Goal: Task Accomplishment & Management: Use online tool/utility

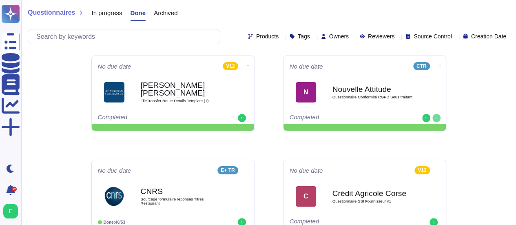
click at [110, 14] on span "In progress" at bounding box center [106, 13] width 31 height 6
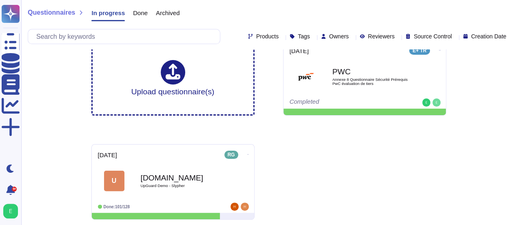
scroll to position [15, 0]
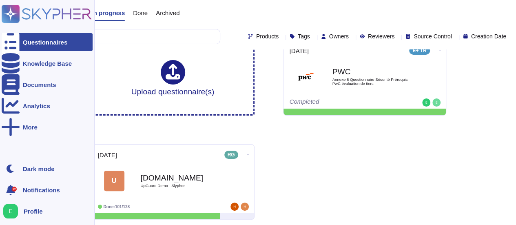
click at [27, 213] on span "Profile" at bounding box center [33, 211] width 19 height 6
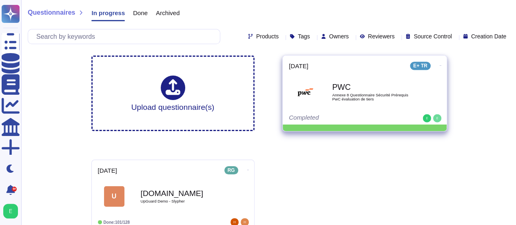
click at [439, 65] on icon at bounding box center [440, 65] width 2 height 0
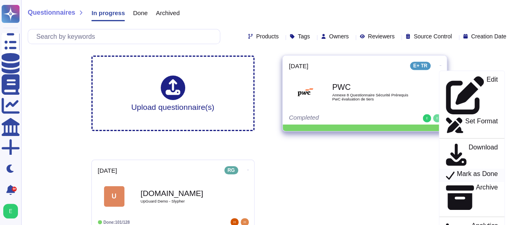
click at [469, 170] on p "Mark as Done" at bounding box center [476, 175] width 41 height 10
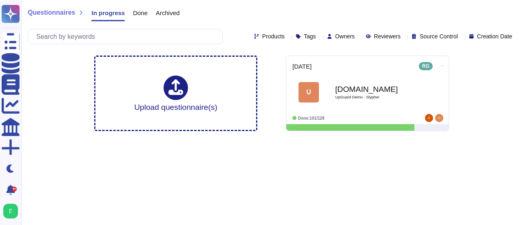
click at [148, 17] on div "Archived" at bounding box center [164, 15] width 32 height 16
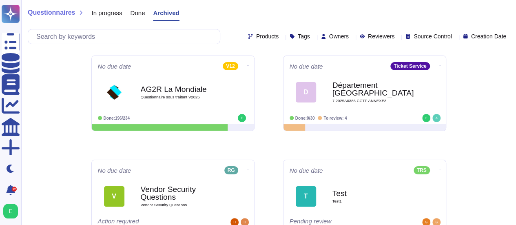
click at [135, 13] on span "Done" at bounding box center [137, 13] width 15 height 6
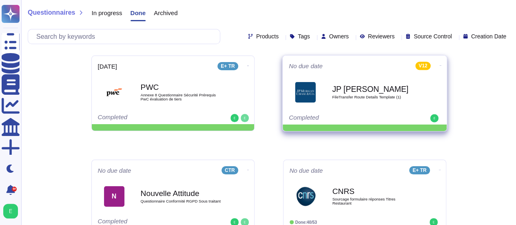
click at [439, 64] on icon at bounding box center [440, 65] width 2 height 2
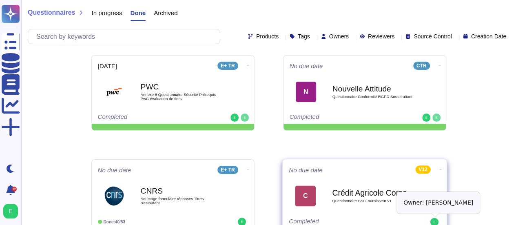
scroll to position [0, 0]
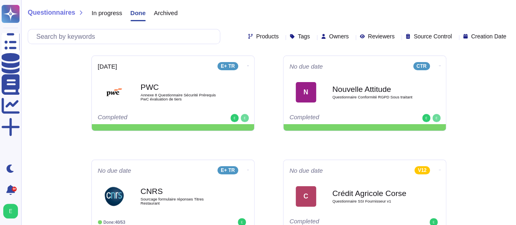
click at [155, 13] on span "Archived" at bounding box center [166, 13] width 24 height 6
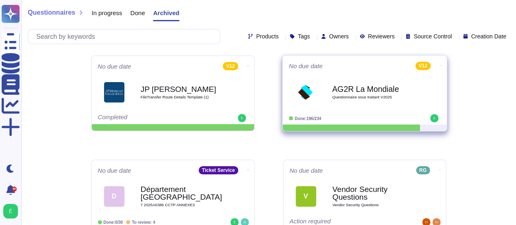
click at [439, 64] on icon at bounding box center [440, 65] width 2 height 2
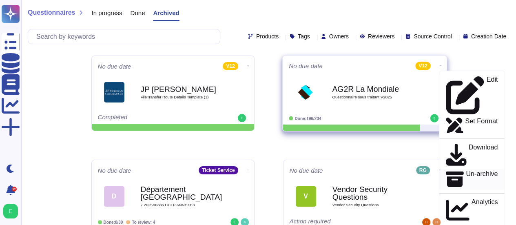
click at [466, 170] on p "Un-archive" at bounding box center [482, 179] width 32 height 18
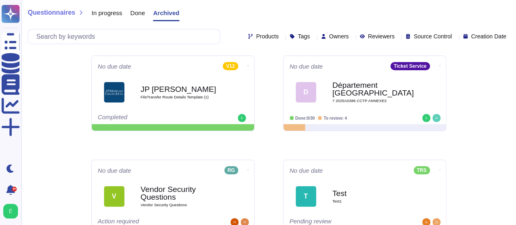
click at [141, 13] on span "Done" at bounding box center [137, 13] width 15 height 6
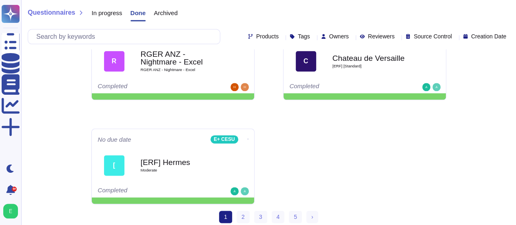
scroll to position [449, 0]
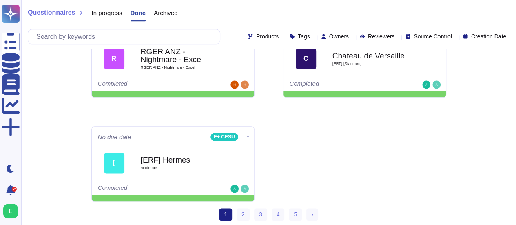
click at [113, 15] on span "In progress" at bounding box center [106, 13] width 31 height 6
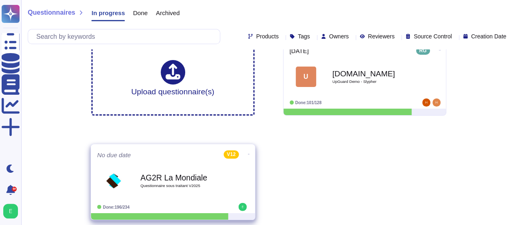
click at [247, 154] on icon at bounding box center [248, 154] width 2 height 2
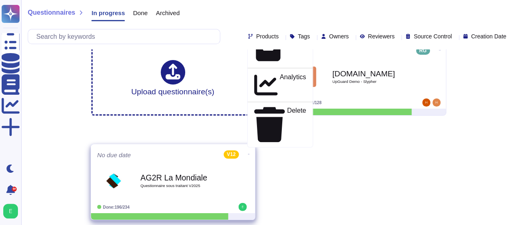
click at [265, 32] on p "Mark as Done" at bounding box center [285, 27] width 41 height 10
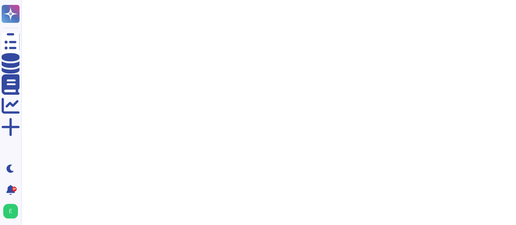
scroll to position [0, 0]
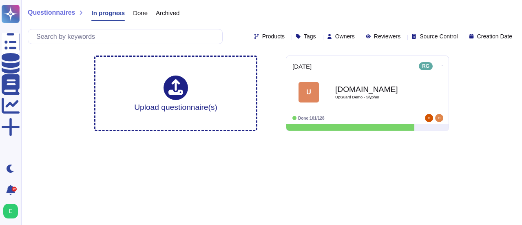
click at [169, 15] on span "Archived" at bounding box center [168, 13] width 24 height 6
